Goal: Communication & Community: Answer question/provide support

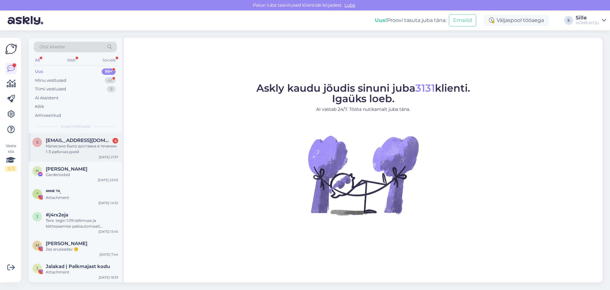
click at [56, 145] on div "Написано было доставка в течении 1-3 рабочих дней" at bounding box center [82, 148] width 72 height 11
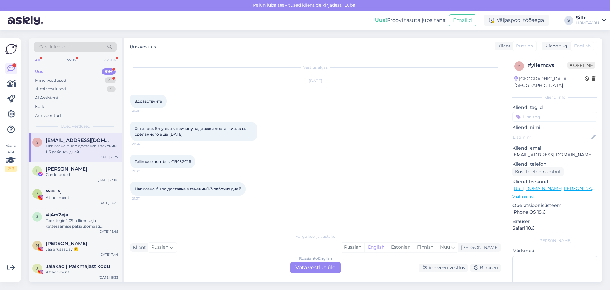
click at [297, 268] on div "Russian to English Võta vestlus üle" at bounding box center [316, 267] width 50 height 11
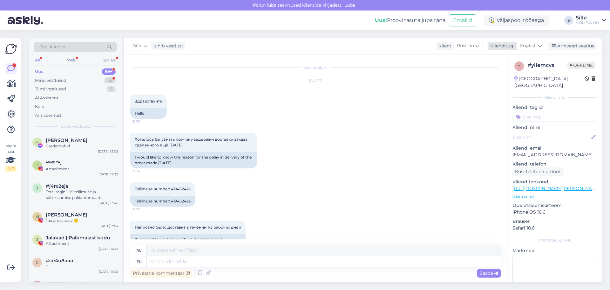
click at [530, 44] on span "English" at bounding box center [528, 45] width 17 height 7
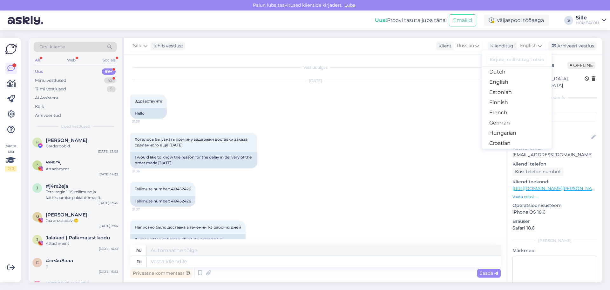
scroll to position [64, 0]
click at [505, 95] on link "Estonian" at bounding box center [517, 92] width 70 height 10
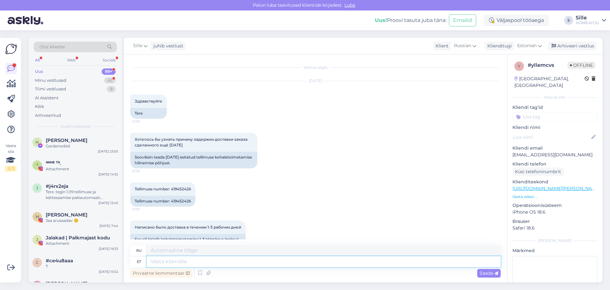
click at [223, 263] on textarea at bounding box center [324, 261] width 354 height 11
type textarea "Tere,"
type textarea "Привет,"
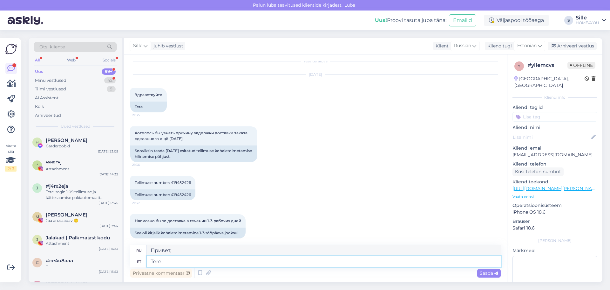
scroll to position [12, 0]
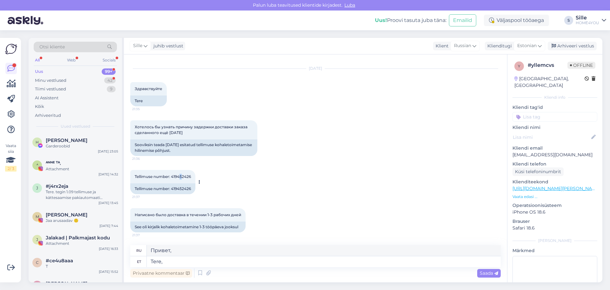
click at [182, 175] on span "Tellimuse number: 419452426" at bounding box center [163, 176] width 56 height 5
click at [183, 177] on span "Tellimuse number: 419452426" at bounding box center [163, 176] width 56 height 5
click at [189, 175] on span "Tellimuse number: 419452426" at bounding box center [163, 176] width 56 height 5
drag, startPoint x: 172, startPoint y: 176, endPoint x: 191, endPoint y: 176, distance: 19.4
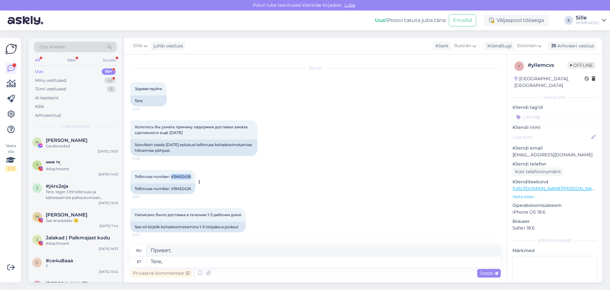
click at [191, 176] on span "Tellimuse number: 419452426" at bounding box center [163, 176] width 56 height 5
copy span "419452426"
click at [256, 262] on textarea "Tere," at bounding box center [324, 261] width 354 height 11
type textarea "Tere, Teie"
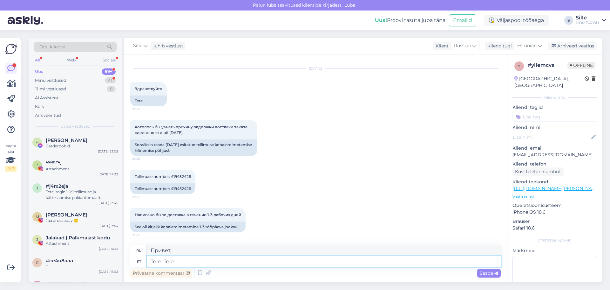
type textarea "Привет, Ты"
type textarea "Tere, Teie [PERSON_NAME]"
type textarea "Здравствуйте, ваш товар"
type textarea "Tere, Teie [PERSON_NAME] on läinud"
type textarea "Здравствуйте, ваш товар исчез."
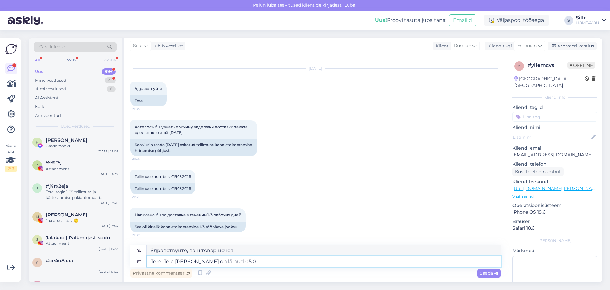
type textarea "Tere, Teie [PERSON_NAME] on läinud 05.09"
type textarea "Здравствуйте, ваш товар был отправлен 05.09"
type textarea "Tere, Teie [PERSON_NAME] on läinud 05.09 meie lao"
type textarea "Здравствуйте, Ваш товар был отправлен нам 05.09 ."
type textarea "Tere, Teie [PERSON_NAME] on läinud 05.09 meie laost v"
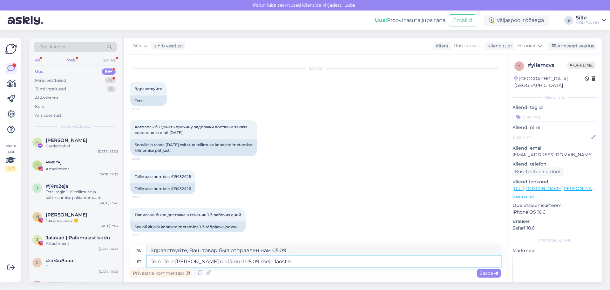
type textarea "Здравствуйте, Ваш товар покинул наш склад 05.09"
type textarea "Tere, Teie [PERSON_NAME] on läinud 05.09 meie laost välja, k"
type textarea "Здравствуйте, ваш товар покинул наш склад 05.09 ."
type textarea "Tere, Teie [PERSON_NAME] on läinud 05.09 meie laost välja, kohe uu"
type textarea "Здравствуйте, ваш товар покинул наш склад 05.09 , немедленно"
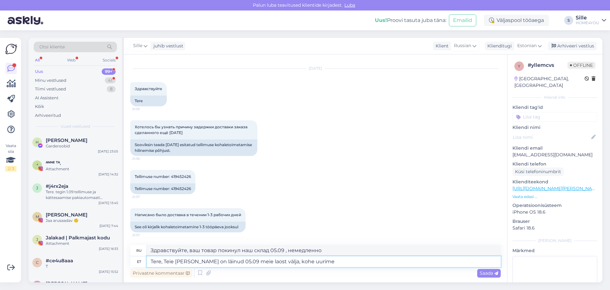
type textarea "Tere, Teie [PERSON_NAME] on läinud 05.09 meie laost välja, kohe uurime"
type textarea "Здравствуйте, [PERSON_NAME] товар покинул наш склад 05.09 , мы немедленно прове…"
type textarea "Tere, Teie [PERSON_NAME] on läinud 05.09 meie laost välja, kohe uurime miks k"
type textarea "Здравствуйте, [PERSON_NAME] товар покинул наш склад 05.09 , мы немедленно выясн…"
type textarea "Tere, Teie [PERSON_NAME] on läinud 05.09 meie laost välja, kohe uurime miks kul…"
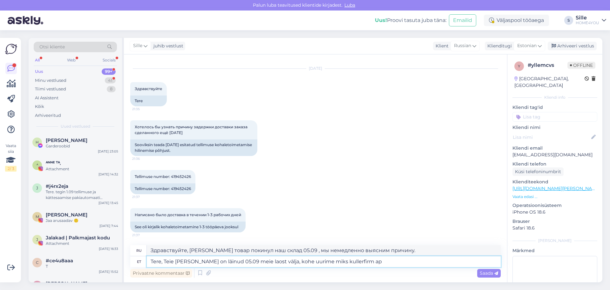
type textarea "Здравствуйте, [PERSON_NAME] товар покинул наш склад 05.09 , мы немедленно выясн…"
type textarea "Tere, Teie [PERSON_NAME] on läinud 05.09 meie laost välja, kohe uurime miks kul…"
type textarea "Здравствуйте, [PERSON_NAME] товар покинул наш склад 05.09 , мы немедленно выясн…"
type textarea "Tere, Teie [PERSON_NAME] on läinud 05.09 meie laost välja, kohe uurime miks kul…"
type textarea "Здравствуйте, [PERSON_NAME] товар покинул наш склад 05.09 , мы немедленно выясн…"
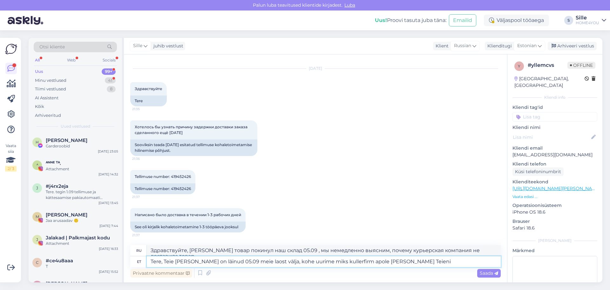
type textarea "Tere, Teie [PERSON_NAME] on läinud 05.09 meie laost välja, kohe uurime miks kul…"
type textarea "Здравствуйте, Ваш товар покинул наш склад 05.09 , мы немедленно выясним, почему…"
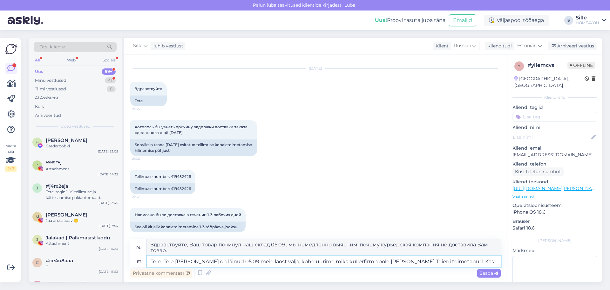
type textarea "Tere, Teie [PERSON_NAME] on läinud 05.09 meie laost välja, kohe uurime miks kul…"
type textarea "Здравствуйте, ваш товар покинул наш склад 05.09 . Мы немедленно выясним, почему…"
type textarea "Tere, Teie [PERSON_NAME] on läinud 05.09 meie laost välja, kohe uurime miks kul…"
type textarea "Здравствуйте, ваш товар покинул наш склад 05.09 . Мы немедленно выясним, почему…"
type textarea "Tere, Teie [PERSON_NAME] on läinud 05.09 meie laost välja, kohe uurime miks kul…"
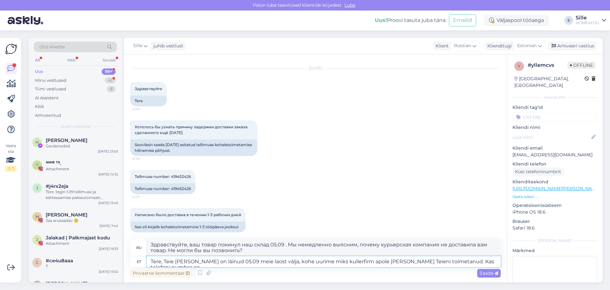
type textarea "Здравствуйте, ваш товар покинул наш склад 05.09 . Мы немедленно выясним, почему…"
type textarea "Tere, Teie [PERSON_NAME] on läinud 05.09 meie laost välja, kohe uurime miks kul…"
type textarea "Здравствуйте! Ваш товар покинул наш склад 05.09 . Мы немедленно выясним, почему…"
type textarea "Tere, Teie [PERSON_NAME] on läinud 05.09 meie laost välja, kohe uurime miks kul…"
type textarea "Здравствуйте, ваш товар покинул наш склад 05.09 . Мы немедленно выясним, почему…"
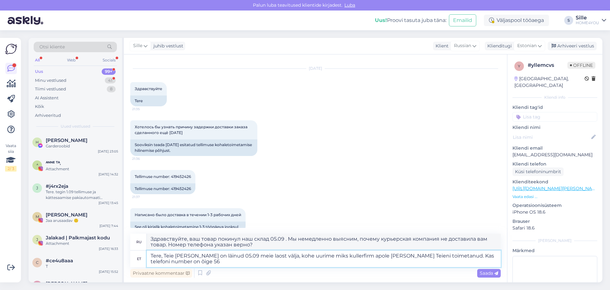
type textarea "Tere, Teie [PERSON_NAME] on läinud 05.09 meie laost välja, kohe uurime miks kul…"
type textarea "Здравствуйте, ваш товар покинул наш склад 05.09 . Мы немедленно выясним, почему…"
type textarea "Tere, Teie [PERSON_NAME] on läinud 05.09 meie laost välja, kohe uurime miks kul…"
type textarea "Здравствуйте, ваш товар покинул наш склад 05.09 . Мы немедленно выясним, почему…"
type textarea "Tere, Teie [PERSON_NAME] on läinud 05.09 meie laost välja, kohe uurime miks kul…"
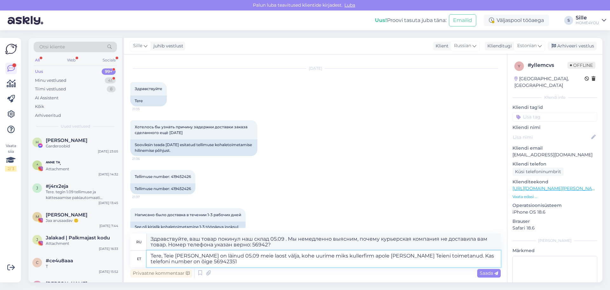
type textarea "Здравствуйте, ваш товар покинул наш склад 05.09 . Мы немедленно выясним, почему…"
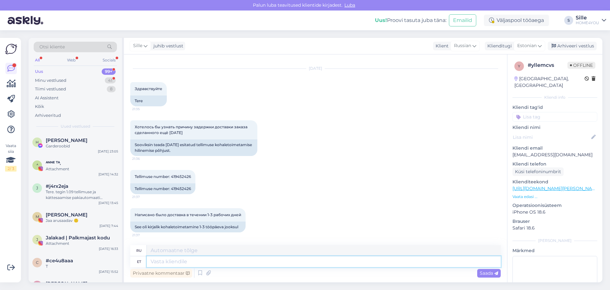
scroll to position [93, 0]
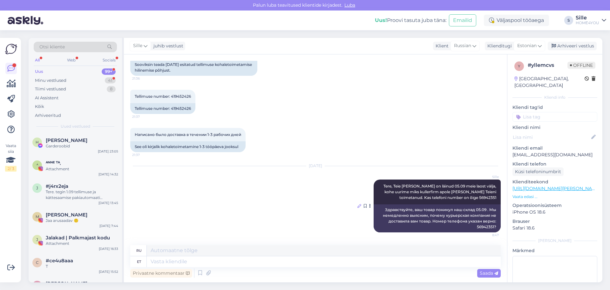
drag, startPoint x: 440, startPoint y: 192, endPoint x: 354, endPoint y: 204, distance: 86.8
click at [358, 204] on icon at bounding box center [360, 206] width 4 height 4
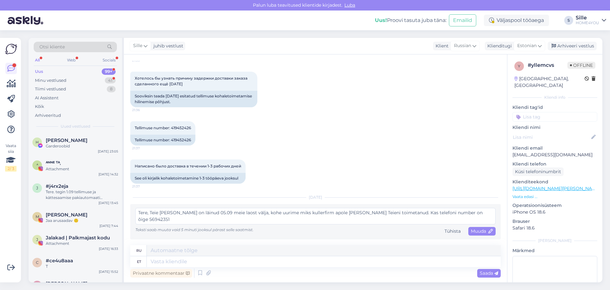
scroll to position [61, 0]
click at [311, 213] on textarea "Tere, Teie [PERSON_NAME] on läinud 05.09 meie laost välja, kohe uurime miks kul…" at bounding box center [315, 216] width 360 height 17
type textarea "Tere, Teie [PERSON_NAME] on läinud 05.09 meie laost välja, kohe uurime miks [PE…"
click at [478, 230] on span "Muuda" at bounding box center [482, 231] width 22 height 6
